Goal: Task Accomplishment & Management: Manage account settings

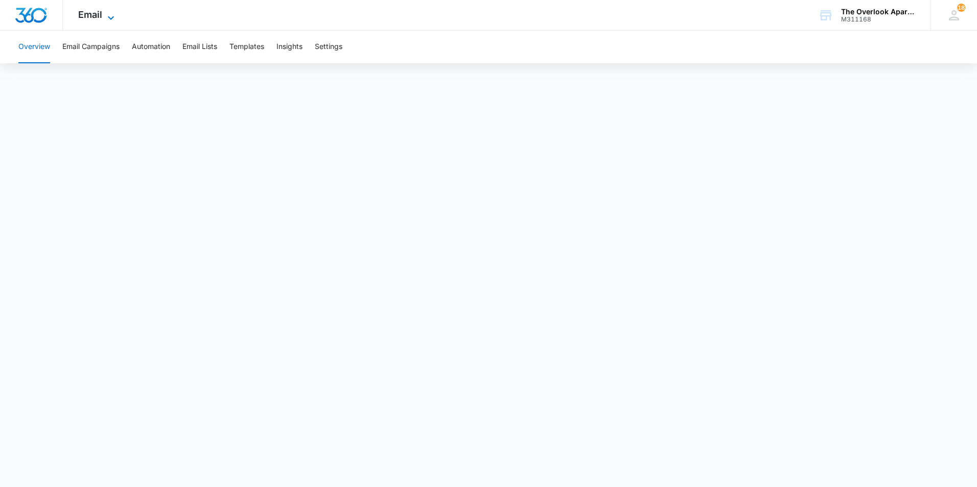
click at [100, 16] on span "Email" at bounding box center [90, 14] width 24 height 11
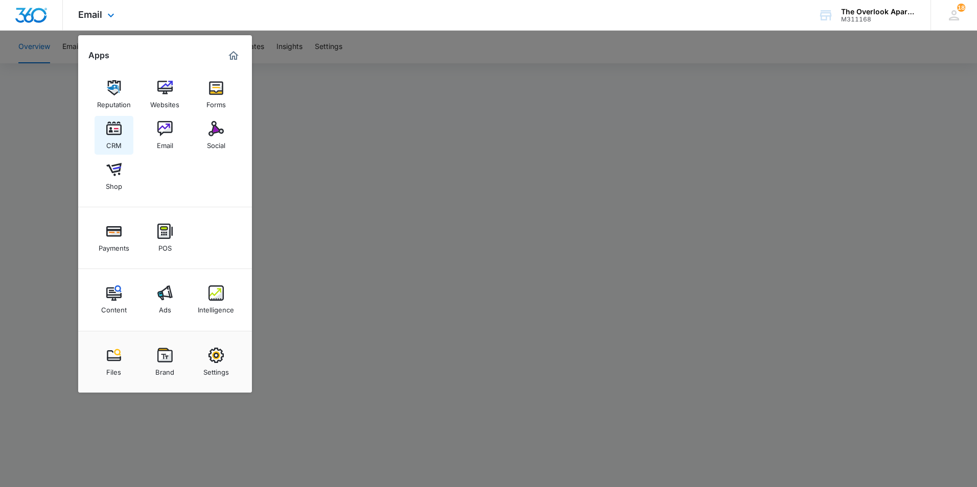
click at [116, 131] on img at bounding box center [113, 128] width 15 height 15
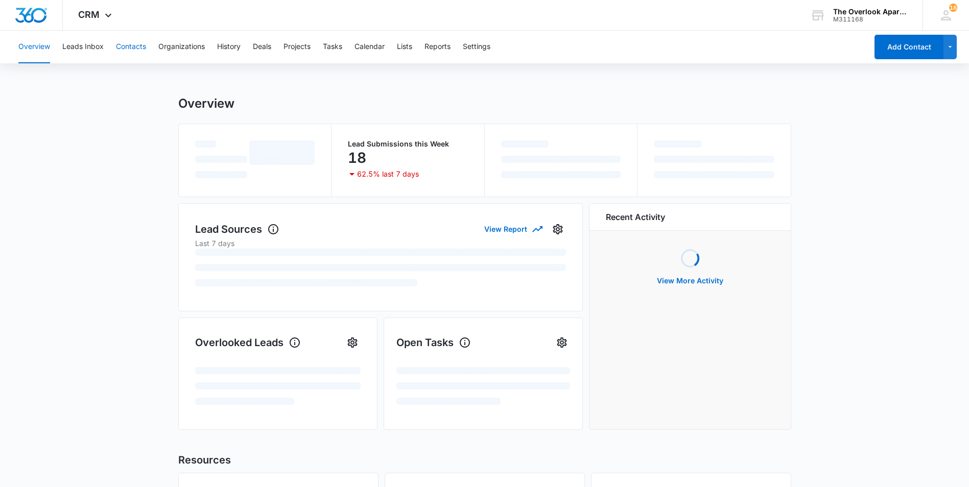
click at [138, 51] on button "Contacts" at bounding box center [131, 47] width 30 height 33
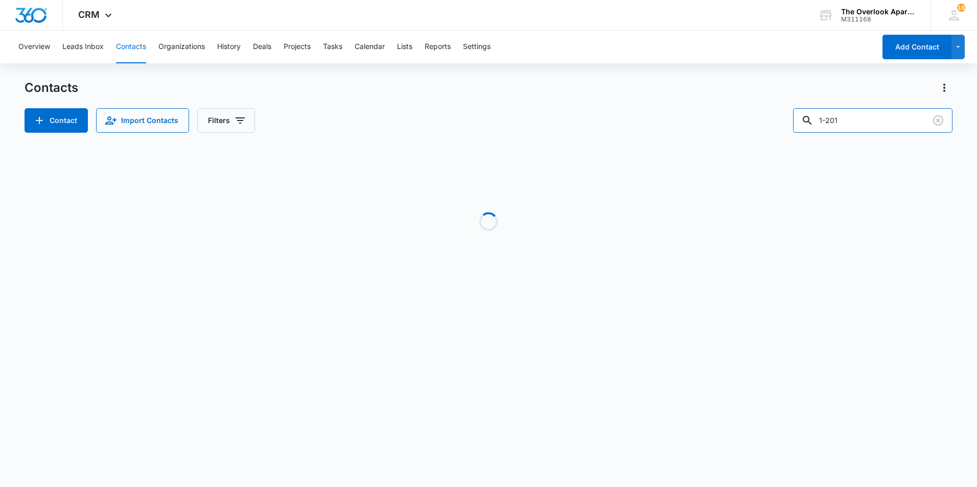
drag, startPoint x: 859, startPoint y: 123, endPoint x: 678, endPoint y: 142, distance: 182.4
click at [629, 146] on div "Contacts Contact Import Contacts Filters 1-201 Loading No Results" at bounding box center [489, 195] width 928 height 231
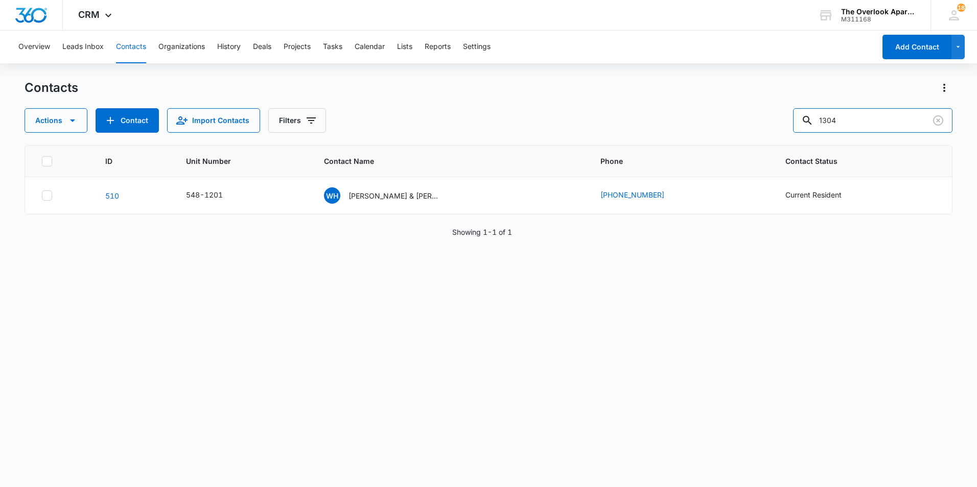
type input "1304"
click at [455, 195] on icon "Contact Name - Marissa Acosta, Lee Chandley - Select to Edit Field" at bounding box center [453, 194] width 12 height 12
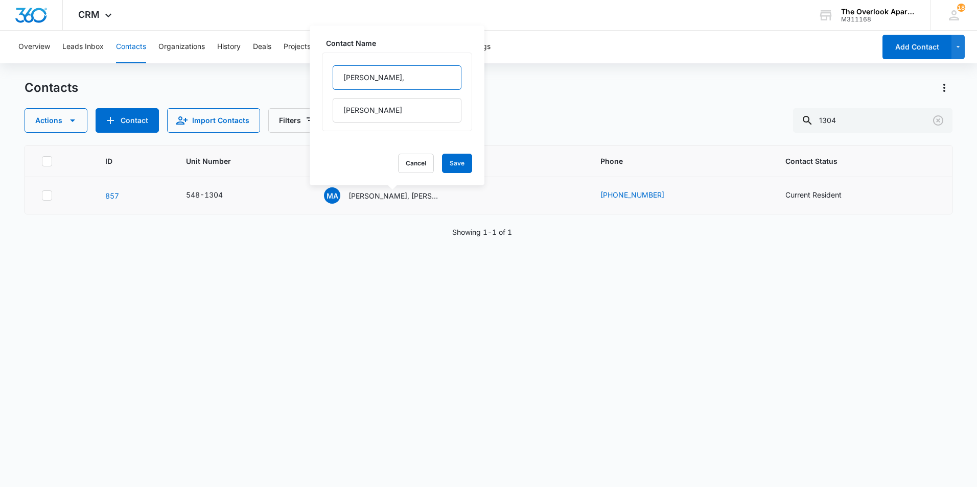
drag, startPoint x: 396, startPoint y: 75, endPoint x: 372, endPoint y: 74, distance: 24.0
click at [372, 74] on input "Marissa Acosta," at bounding box center [397, 77] width 129 height 25
click at [374, 199] on p "Marissa Acosta, Lee Chandley" at bounding box center [395, 196] width 92 height 11
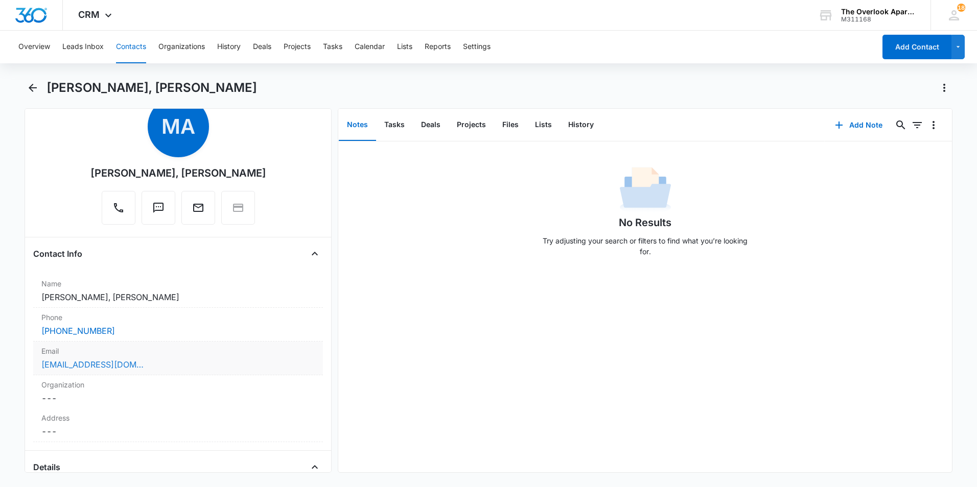
scroll to position [51, 0]
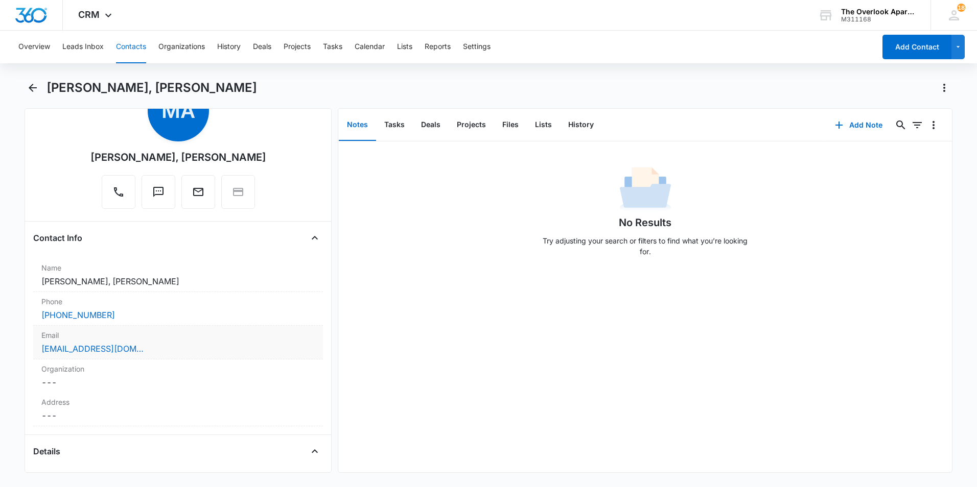
click at [208, 346] on div "mya.acosta2016@icloud.com" at bounding box center [177, 349] width 273 height 12
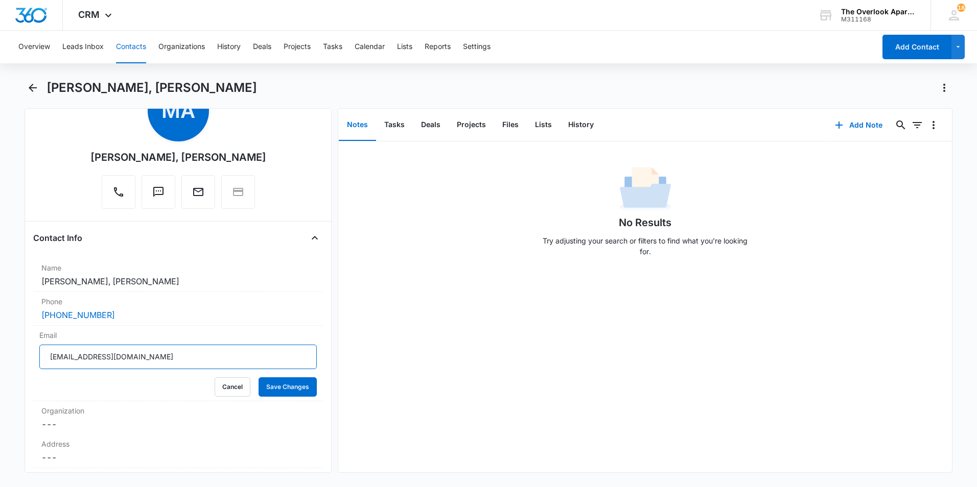
drag, startPoint x: 136, startPoint y: 355, endPoint x: -2, endPoint y: 357, distance: 138.0
click at [0, 357] on html "CRM Apps Reputation Websites Forms CRM Email Social Shop Payments POS Content A…" at bounding box center [488, 243] width 977 height 487
click at [140, 307] on div "Phone Cancel Save Changes (806) 662-9425" at bounding box center [178, 309] width 290 height 34
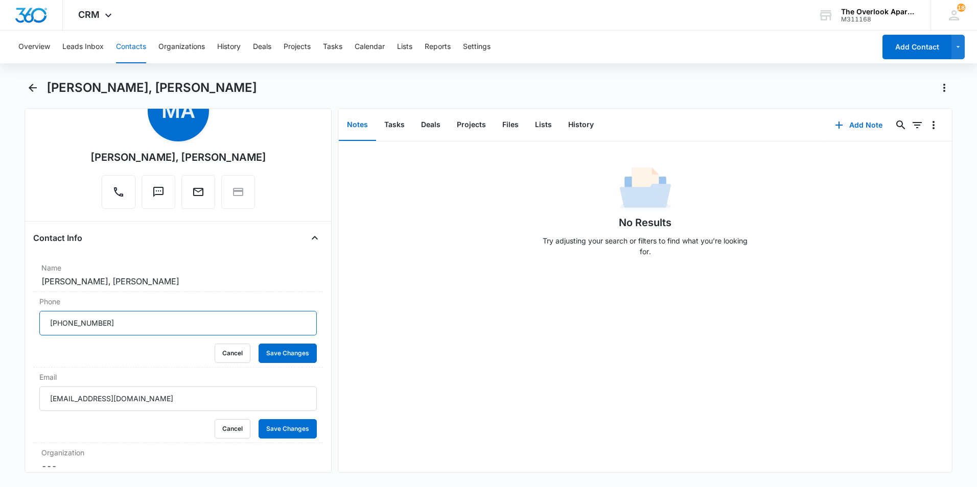
drag, startPoint x: 135, startPoint y: 326, endPoint x: 12, endPoint y: 329, distance: 123.2
click at [12, 329] on main "Marissa Acosta, Lee Chandley Remove MA Marissa Acosta, Lee Chandley Contact Inf…" at bounding box center [488, 283] width 977 height 406
click at [142, 270] on label "Name" at bounding box center [177, 268] width 273 height 11
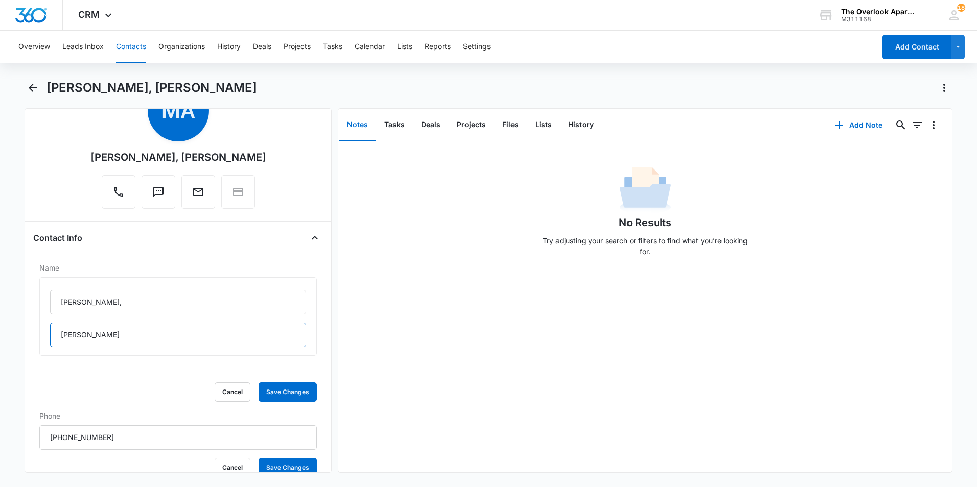
drag, startPoint x: 141, startPoint y: 334, endPoint x: 4, endPoint y: 335, distance: 137.0
click at [4, 335] on main "Marissa Acosta, Lee Chandley Remove MA Marissa Acosta, Lee Chandley Contact Inf…" at bounding box center [488, 283] width 977 height 406
